Goal: Task Accomplishment & Management: Manage account settings

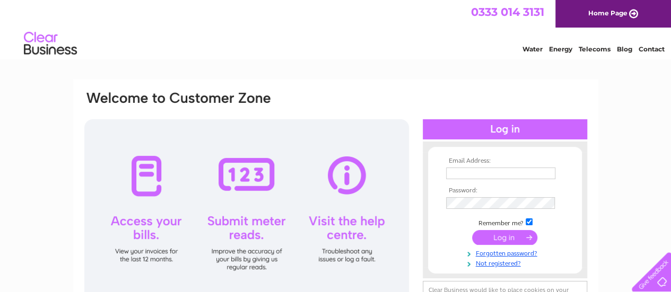
type input "jamesabbott55@gmail.com"
click at [507, 239] on input "submit" at bounding box center [504, 237] width 65 height 15
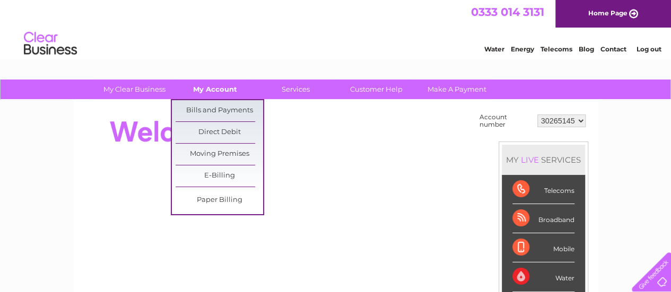
click at [222, 86] on link "My Account" at bounding box center [214, 90] width 87 height 20
click at [222, 109] on link "Bills and Payments" at bounding box center [219, 110] width 87 height 21
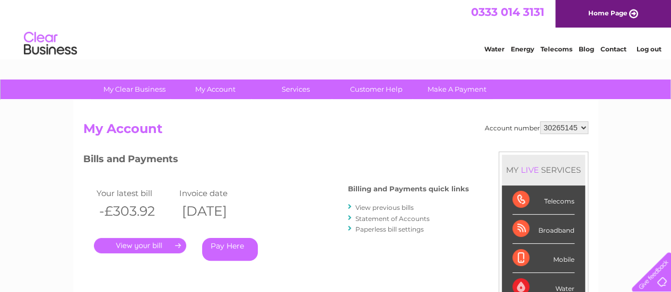
click at [564, 120] on div "Account number 30265145 30285457 My Account MY LIVE SERVICES Telecoms Broadband…" at bounding box center [335, 275] width 525 height 351
click at [586, 127] on select "30265145 30285457" at bounding box center [564, 127] width 48 height 13
select select "30285457"
click at [540, 121] on select "30265145 30285457" at bounding box center [564, 127] width 48 height 13
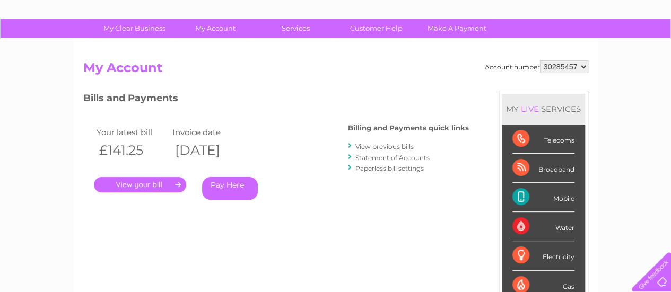
scroll to position [65, 0]
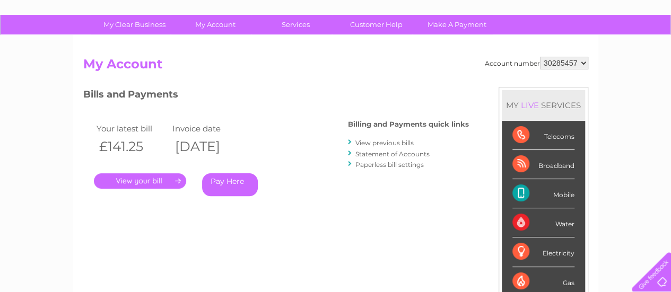
click at [137, 174] on link "." at bounding box center [140, 180] width 92 height 15
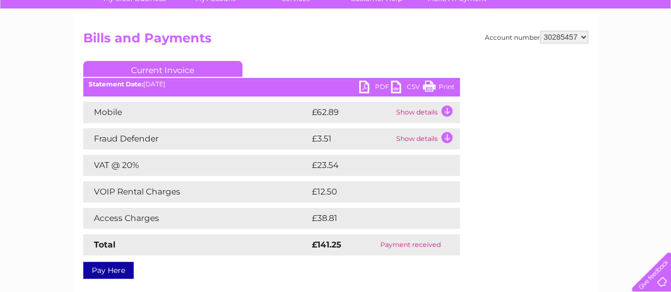
scroll to position [91, 0]
click at [443, 112] on td "Show details" at bounding box center [426, 111] width 66 height 21
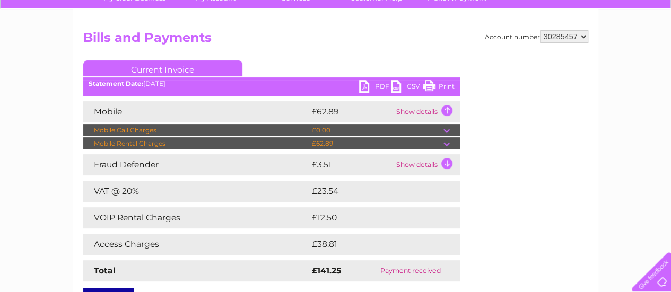
click at [449, 142] on td at bounding box center [451, 143] width 16 height 13
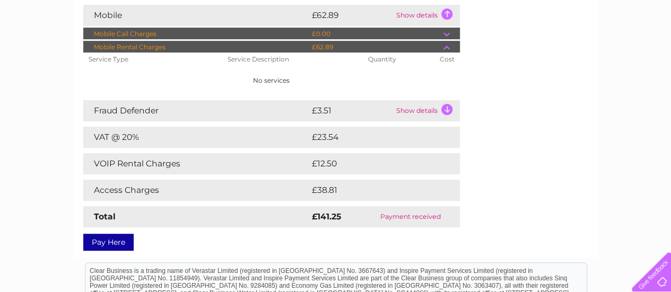
scroll to position [188, 0]
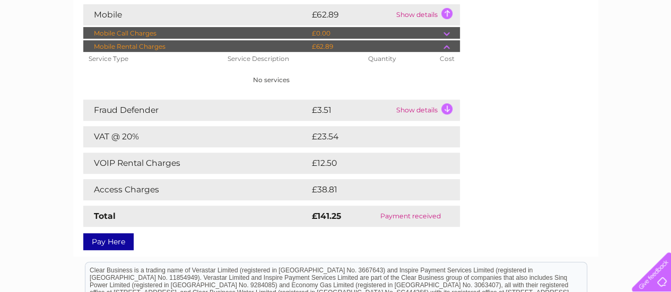
click at [450, 109] on td "Show details" at bounding box center [426, 110] width 66 height 21
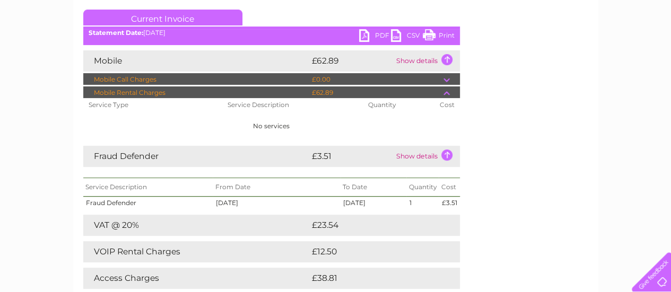
scroll to position [141, 0]
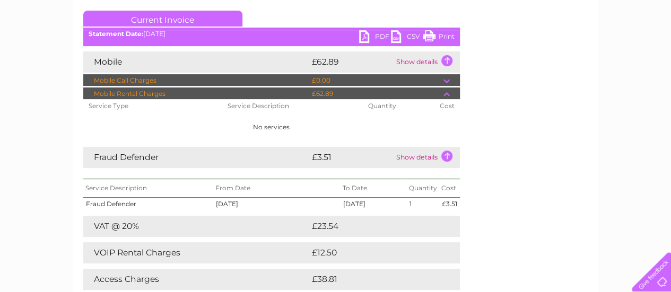
click at [446, 79] on td at bounding box center [451, 80] width 16 height 13
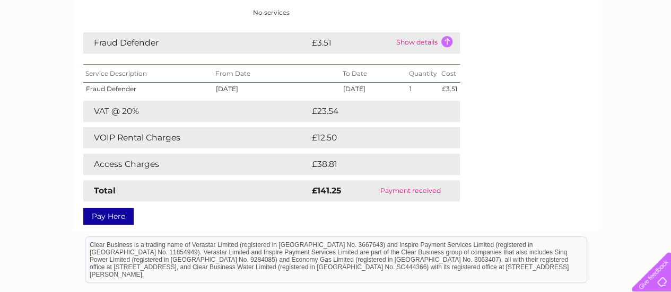
scroll to position [455, 0]
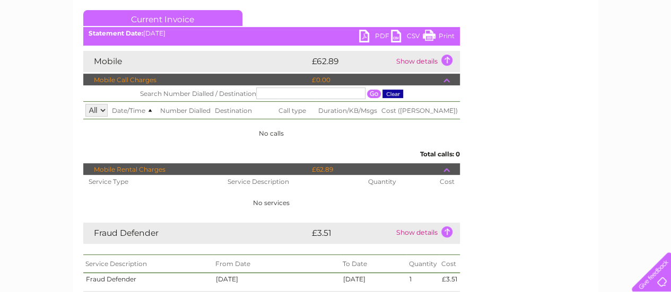
click at [264, 66] on td "Mobile" at bounding box center [196, 61] width 226 height 21
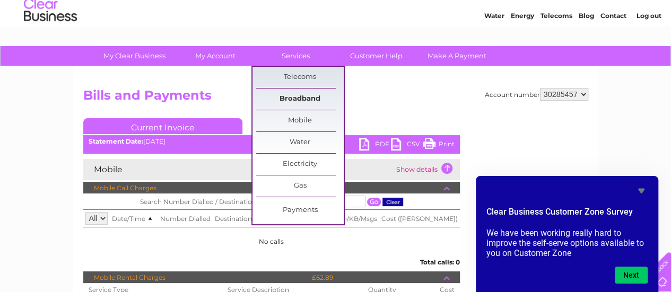
click at [305, 96] on link "Broadband" at bounding box center [299, 99] width 87 height 21
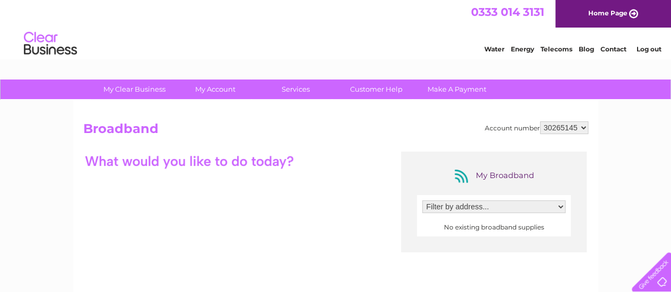
click at [488, 203] on select "Filter by address..." at bounding box center [493, 206] width 143 height 13
click at [581, 130] on select "30265145 30285457" at bounding box center [564, 127] width 48 height 13
select select "30285457"
click at [540, 121] on select "30265145 30285457" at bounding box center [564, 127] width 48 height 13
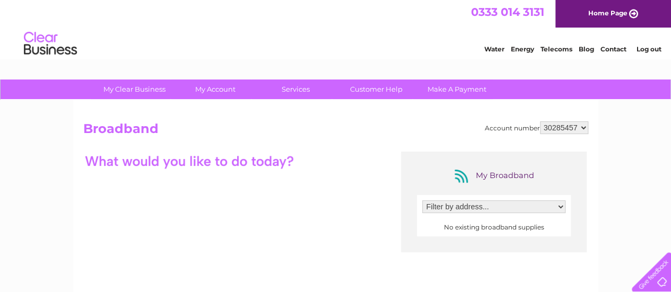
click at [553, 203] on select "Filter by address..." at bounding box center [493, 206] width 143 height 13
click at [550, 206] on select "Filter by address..." at bounding box center [493, 206] width 143 height 13
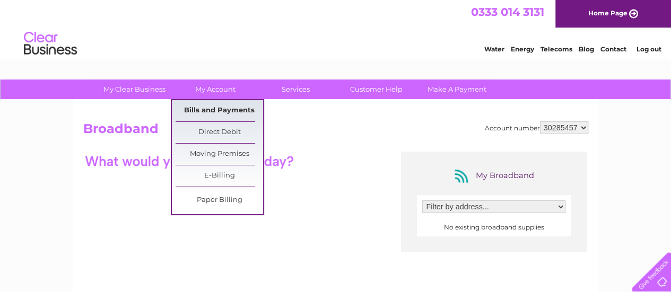
click at [219, 112] on link "Bills and Payments" at bounding box center [219, 110] width 87 height 21
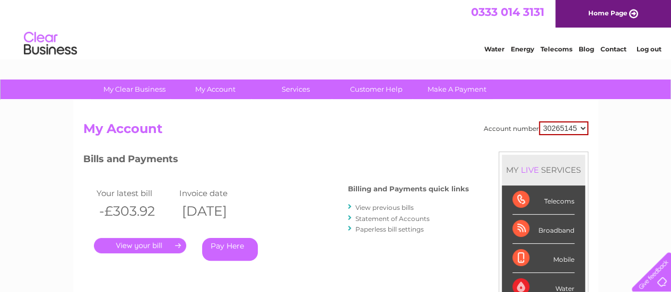
click at [576, 124] on select "30265145 30285457" at bounding box center [563, 128] width 49 height 14
select select "30285457"
click at [539, 121] on select "30265145 30285457" at bounding box center [563, 128] width 49 height 14
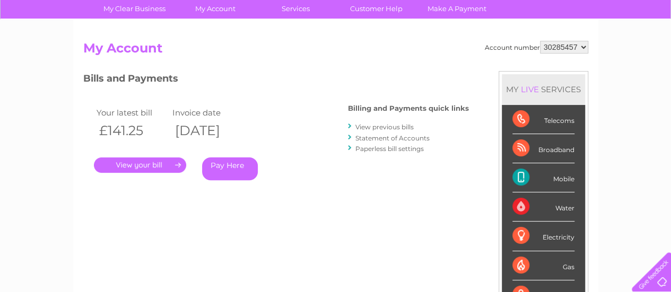
scroll to position [82, 0]
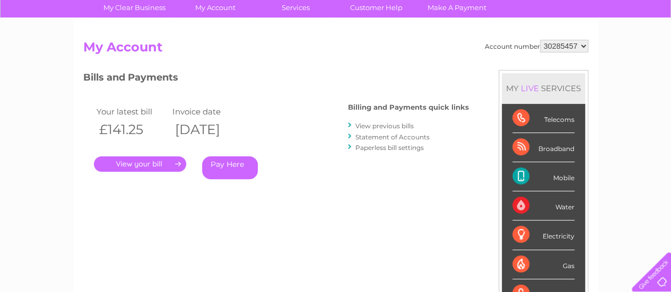
click at [161, 164] on link "." at bounding box center [140, 163] width 92 height 15
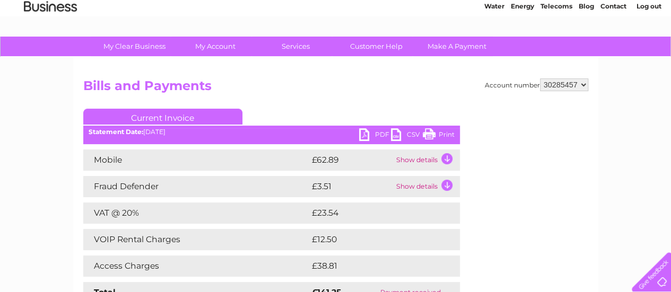
scroll to position [43, 0]
click at [449, 163] on td "Show details" at bounding box center [426, 159] width 66 height 21
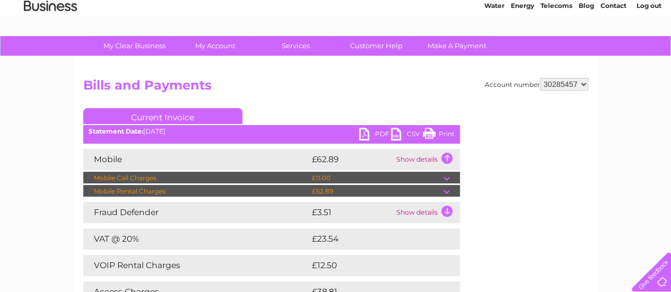
click at [448, 204] on td "Show details" at bounding box center [426, 212] width 66 height 21
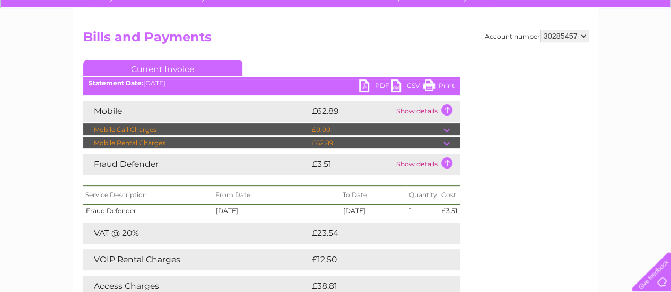
scroll to position [108, 0]
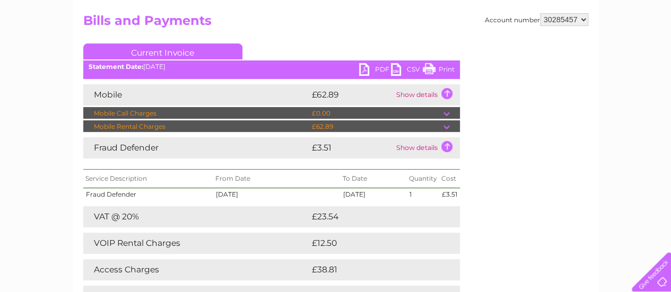
click at [443, 128] on td at bounding box center [451, 126] width 16 height 13
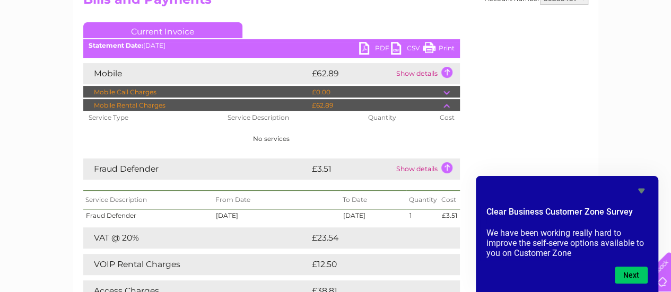
scroll to position [123, 0]
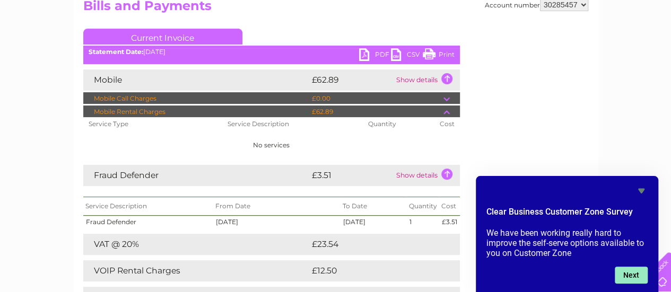
click at [642, 278] on button "Next" at bounding box center [631, 275] width 33 height 17
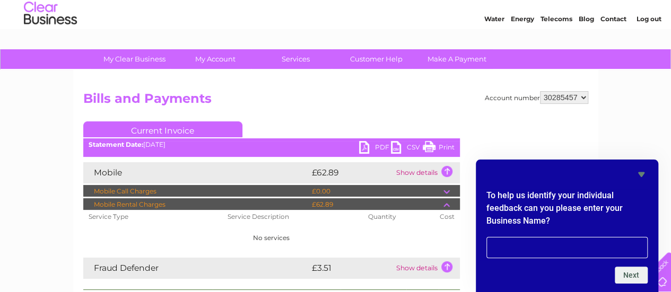
scroll to position [30, 0]
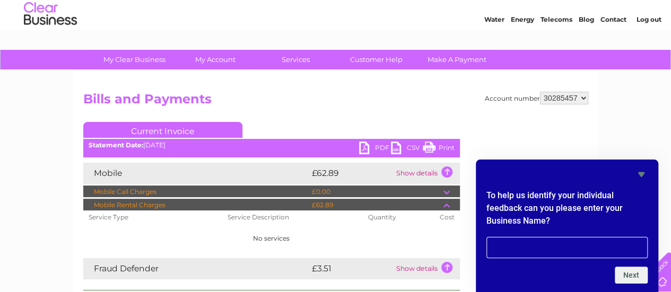
click at [579, 91] on div "Account number 30265145 30285457 Bills and Payments Current Invoice PDF CSV Pri…" at bounding box center [335, 264] width 525 height 387
click at [581, 99] on select "30265145 30285457" at bounding box center [564, 98] width 48 height 13
select select "30265145"
click at [540, 92] on select "30265145 30285457" at bounding box center [564, 98] width 48 height 13
click at [579, 111] on h2 "Bills and Payments" at bounding box center [335, 102] width 505 height 20
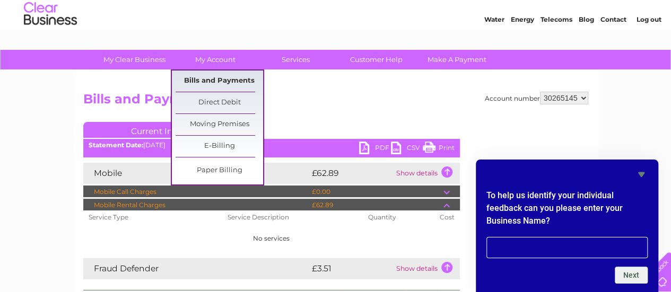
click at [213, 73] on link "Bills and Payments" at bounding box center [219, 81] width 87 height 21
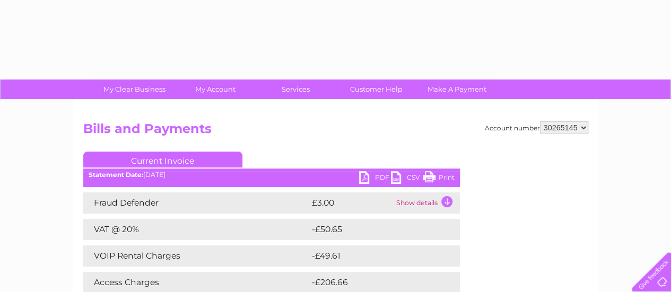
click at [486, 190] on div "Account number 30265145 30285457 Bills and Payments Current Invoice PDF CSV Pri…" at bounding box center [335, 230] width 505 height 218
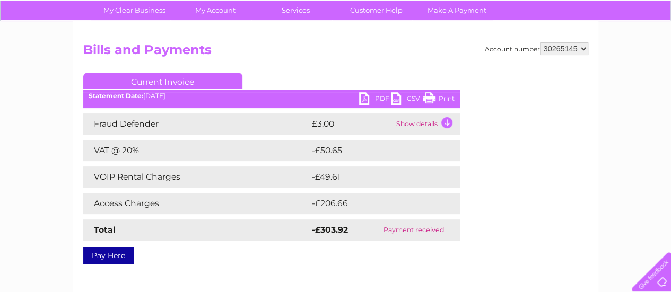
scroll to position [78, 0]
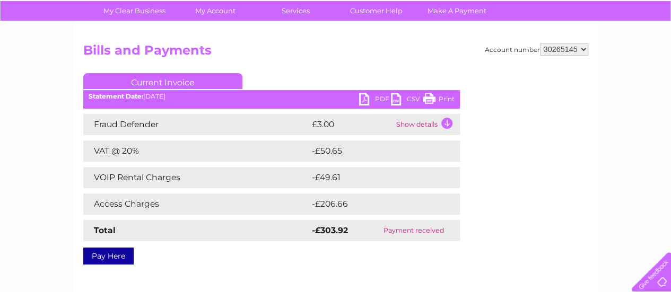
click at [558, 53] on select "30265145 30285457" at bounding box center [564, 49] width 48 height 13
select select "30285457"
click at [540, 43] on select "30265145 30285457" at bounding box center [564, 49] width 48 height 13
